Goal: Task Accomplishment & Management: Manage account settings

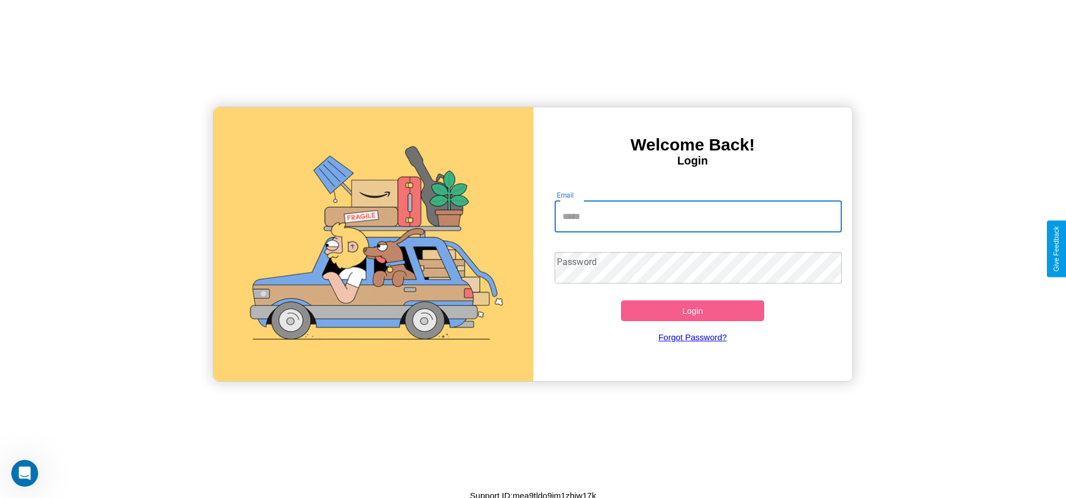
click at [698, 216] on input "Email" at bounding box center [698, 216] width 287 height 31
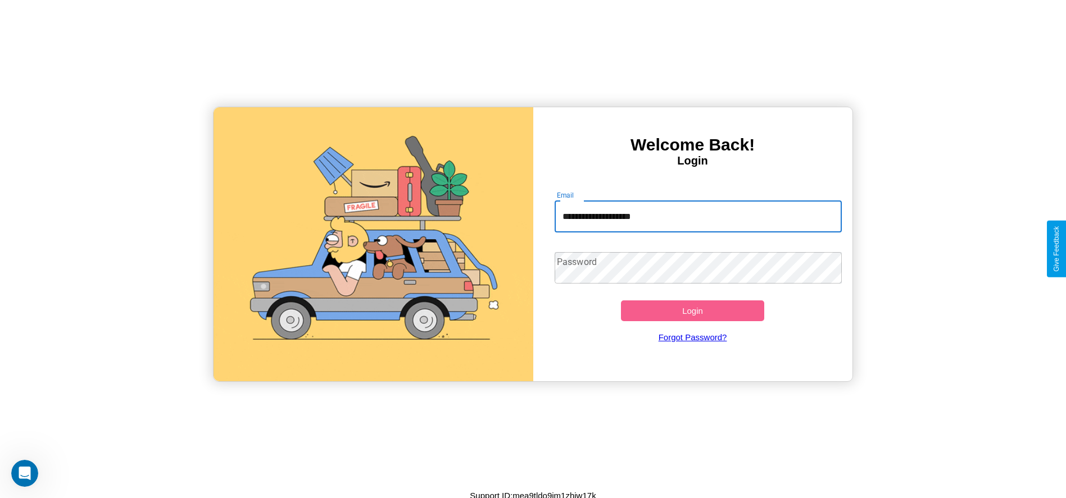
type input "**********"
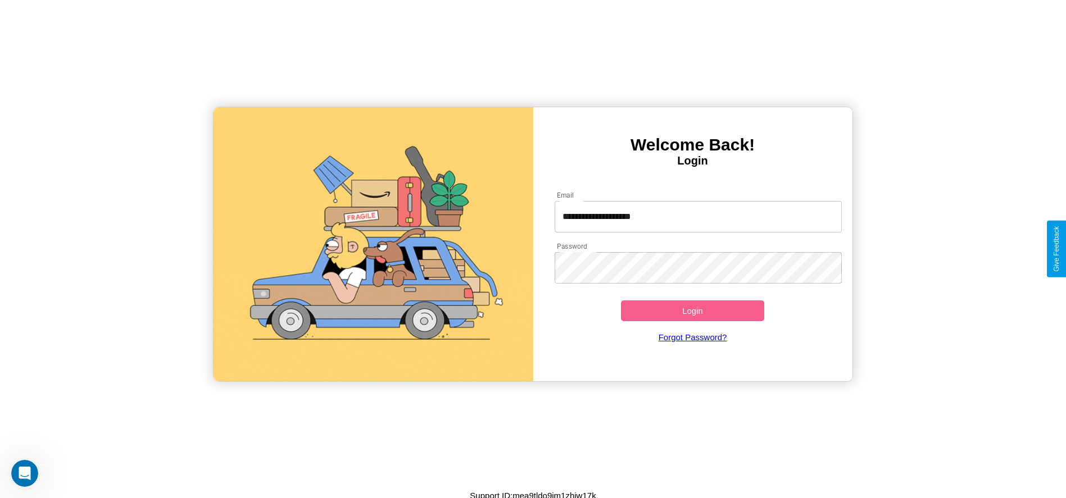
click at [692, 311] on button "Login" at bounding box center [693, 311] width 144 height 21
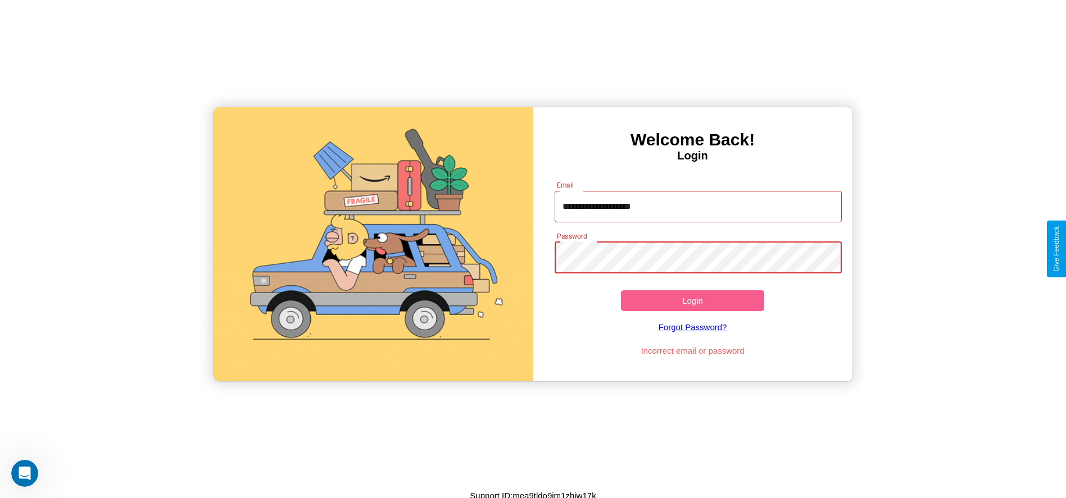
click at [692, 301] on button "Login" at bounding box center [693, 300] width 144 height 21
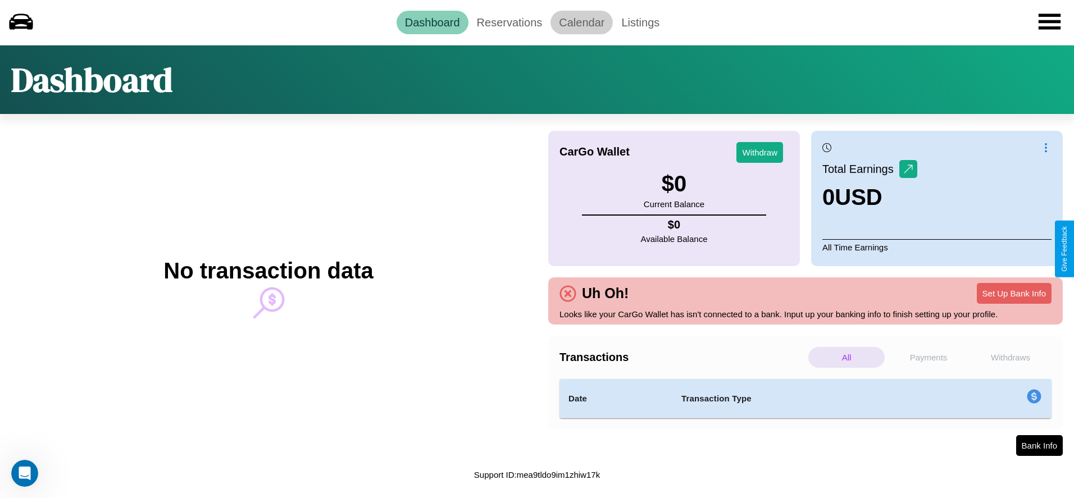
click at [582, 22] on link "Calendar" at bounding box center [582, 23] width 62 height 24
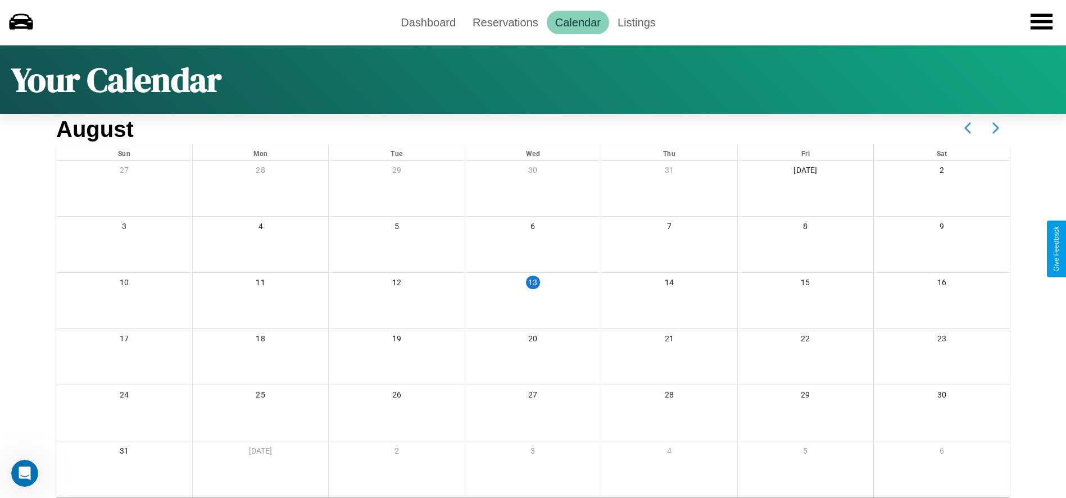
click at [996, 128] on icon at bounding box center [996, 128] width 28 height 28
click at [505, 22] on link "Reservations" at bounding box center [505, 23] width 83 height 24
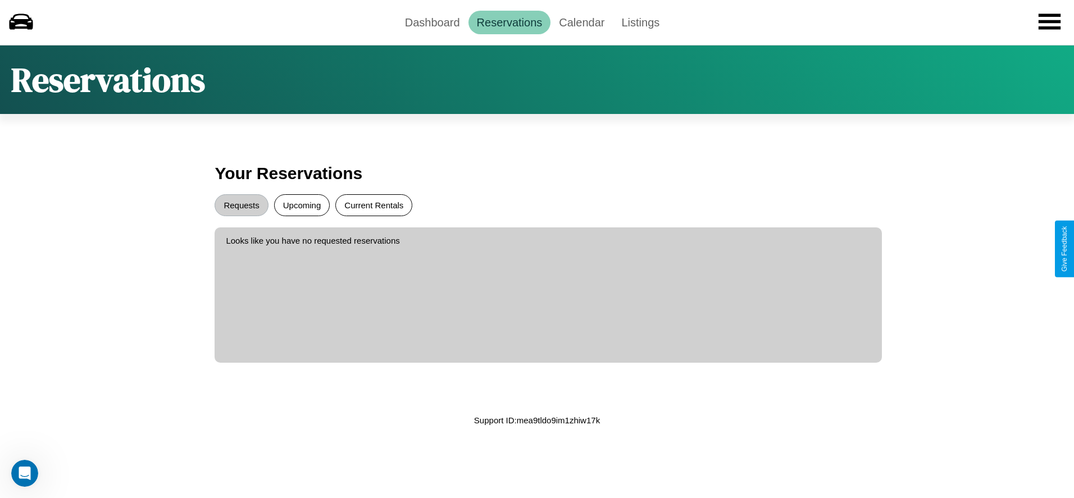
click at [374, 205] on button "Current Rentals" at bounding box center [373, 205] width 77 height 22
click at [242, 205] on button "Requests" at bounding box center [241, 205] width 53 height 22
